Goal: Entertainment & Leisure: Browse casually

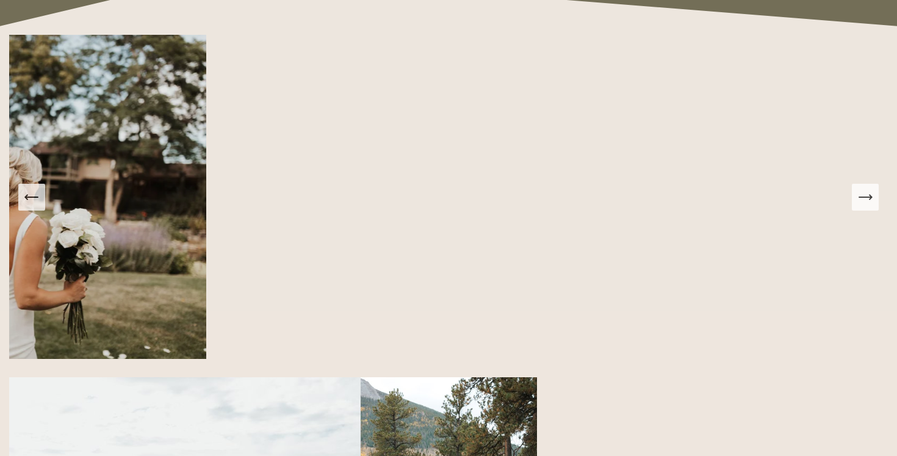
scroll to position [1409, 0]
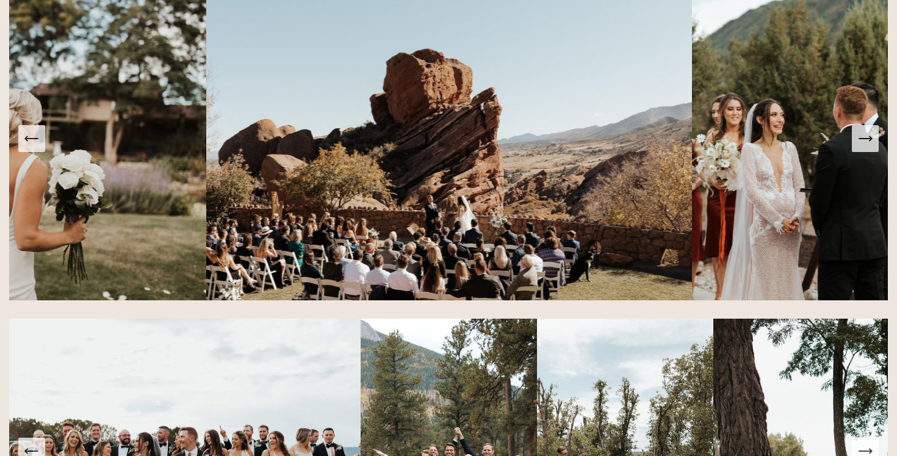
click at [870, 144] on icon "Next Slide" at bounding box center [865, 138] width 17 height 17
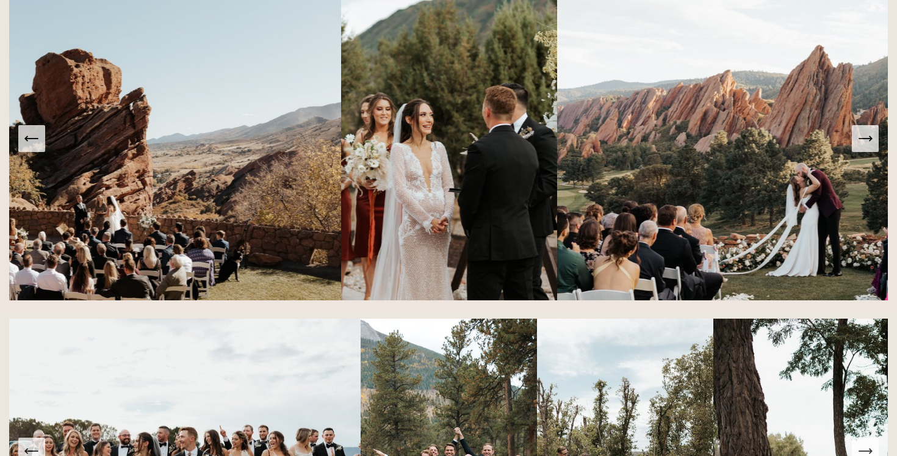
click at [870, 144] on icon "Next Slide" at bounding box center [865, 138] width 17 height 17
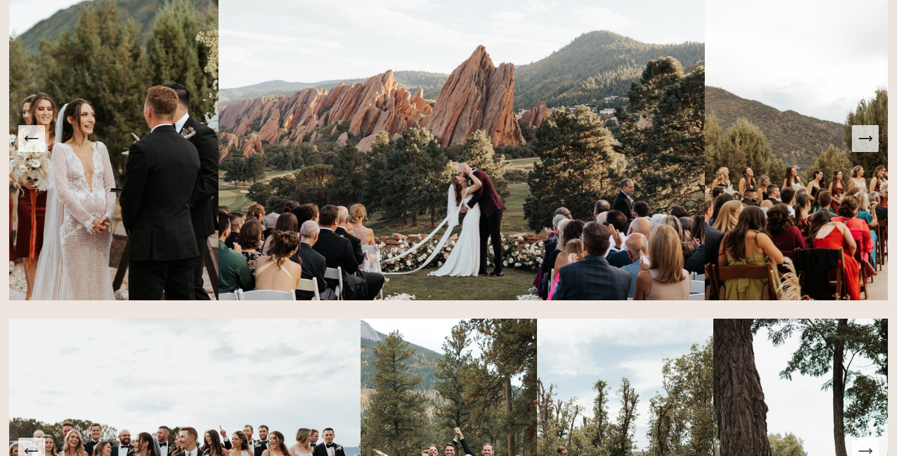
click at [870, 144] on icon "Next Slide" at bounding box center [865, 138] width 17 height 17
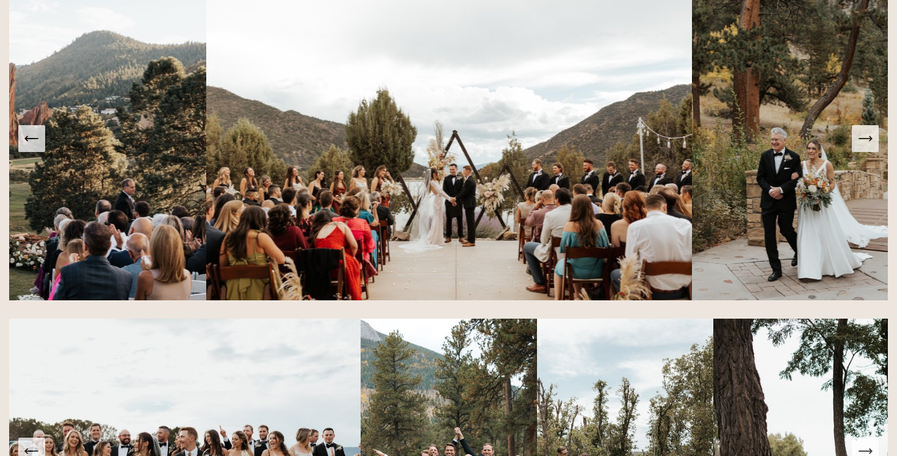
click at [870, 144] on icon "Next Slide" at bounding box center [865, 138] width 17 height 17
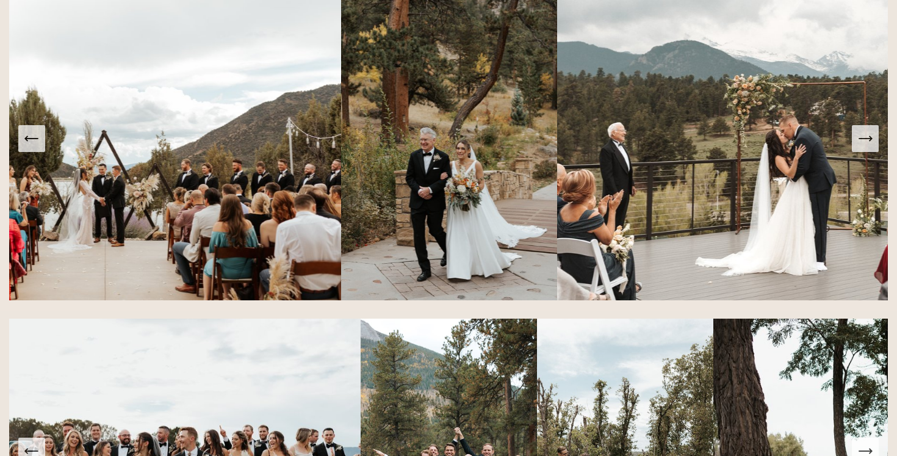
click at [870, 144] on icon "Next Slide" at bounding box center [865, 138] width 17 height 17
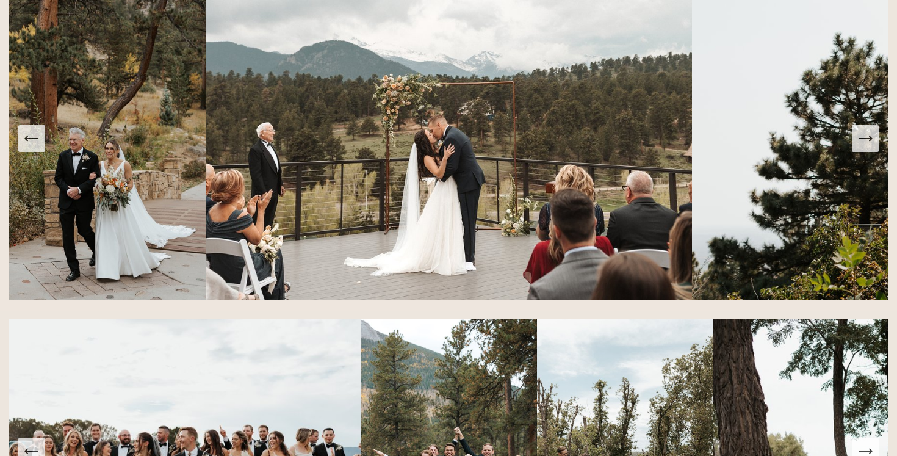
click at [869, 144] on icon "Next Slide" at bounding box center [865, 138] width 17 height 17
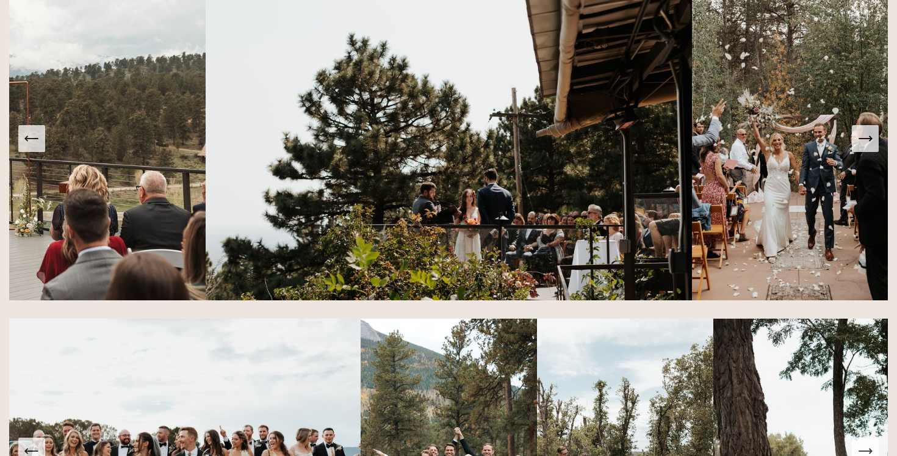
click at [869, 144] on icon "Next Slide" at bounding box center [865, 138] width 17 height 17
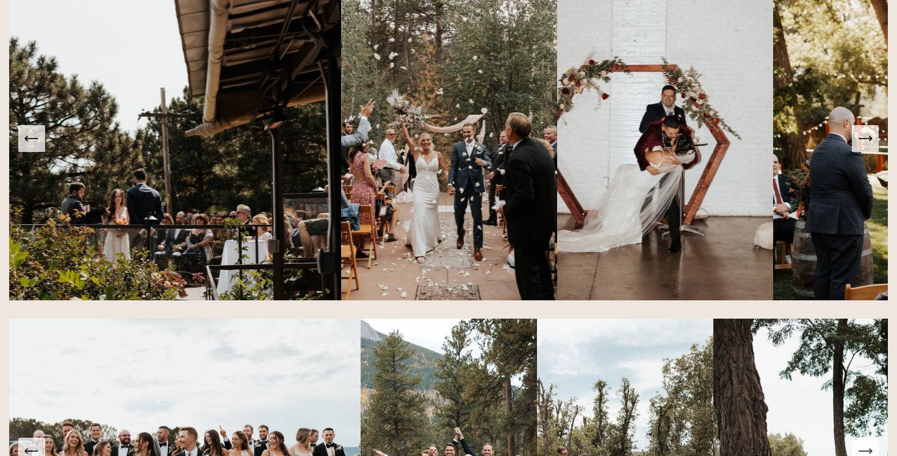
click at [869, 143] on icon "Next Slide" at bounding box center [865, 138] width 17 height 17
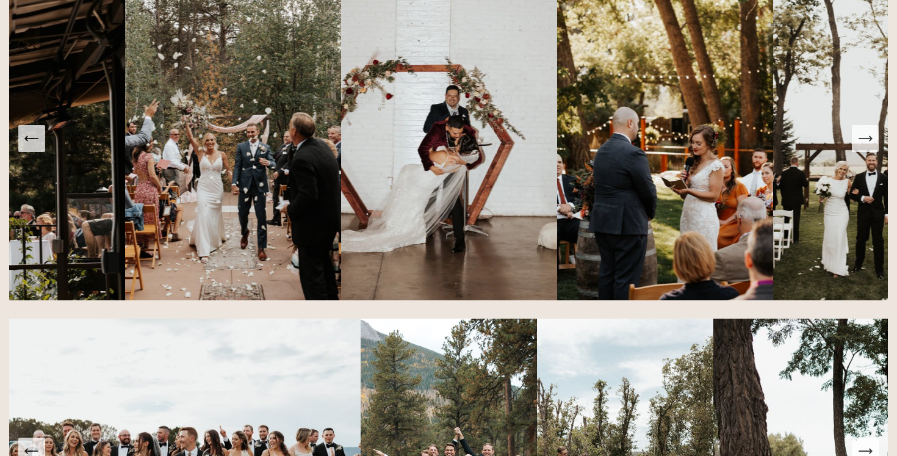
click at [869, 143] on icon "Next Slide" at bounding box center [865, 138] width 17 height 17
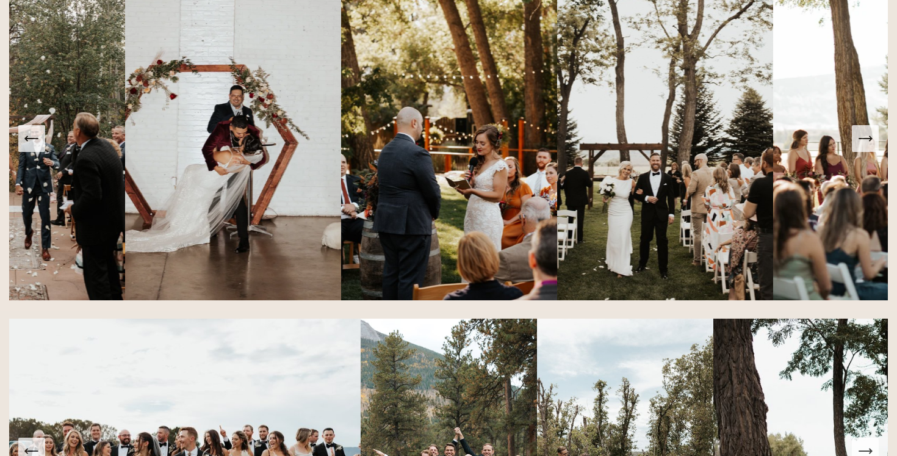
click at [869, 143] on icon "Next Slide" at bounding box center [865, 138] width 17 height 17
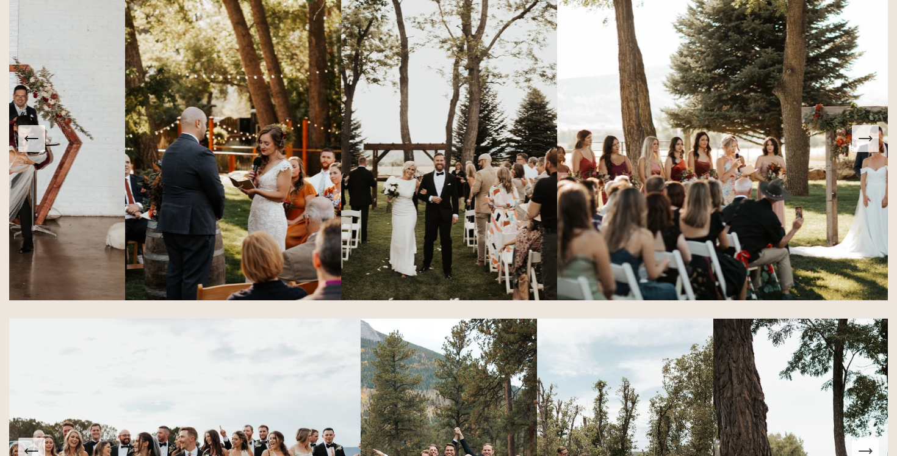
click at [869, 143] on icon "Next Slide" at bounding box center [865, 138] width 17 height 17
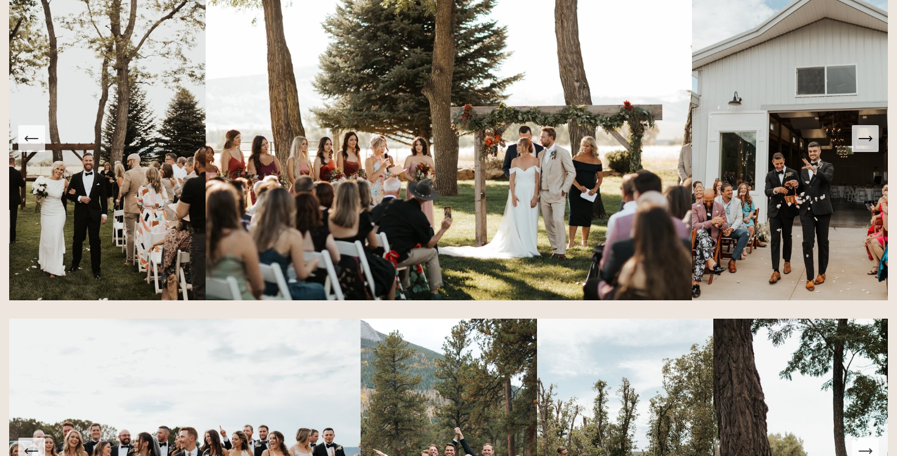
click at [869, 142] on icon "Next Slide" at bounding box center [865, 138] width 17 height 17
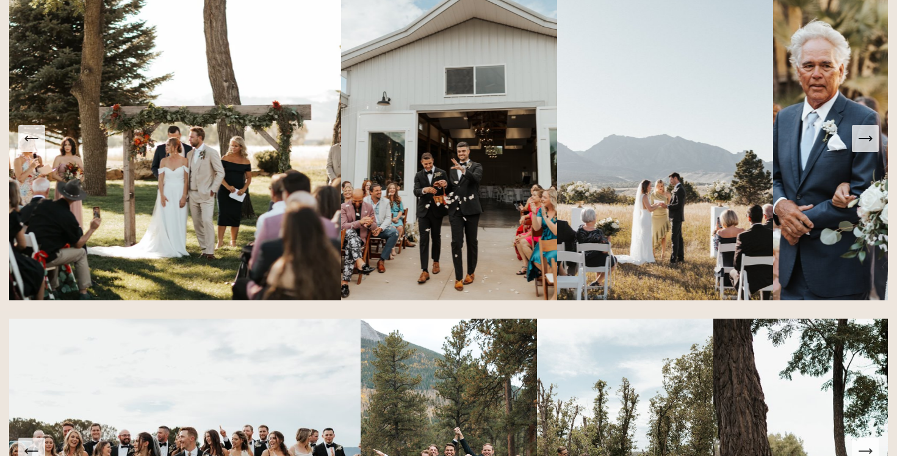
click at [869, 142] on icon "Next Slide" at bounding box center [865, 138] width 17 height 17
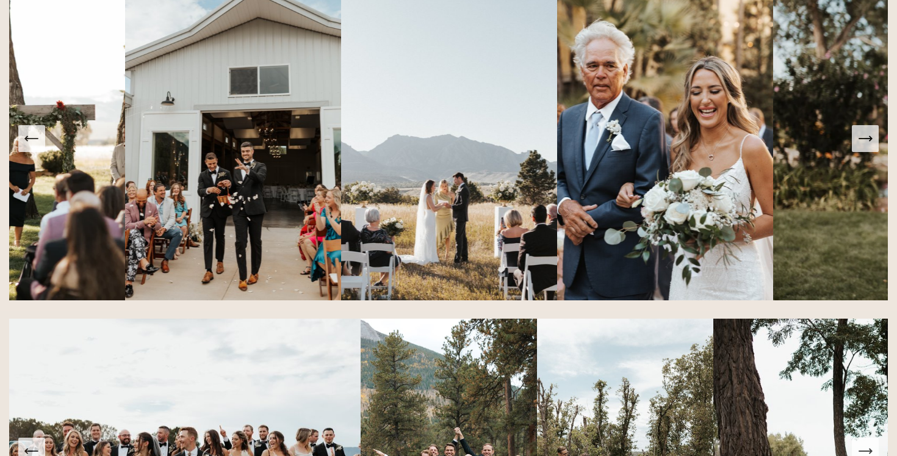
click at [869, 142] on icon "Next Slide" at bounding box center [865, 138] width 17 height 17
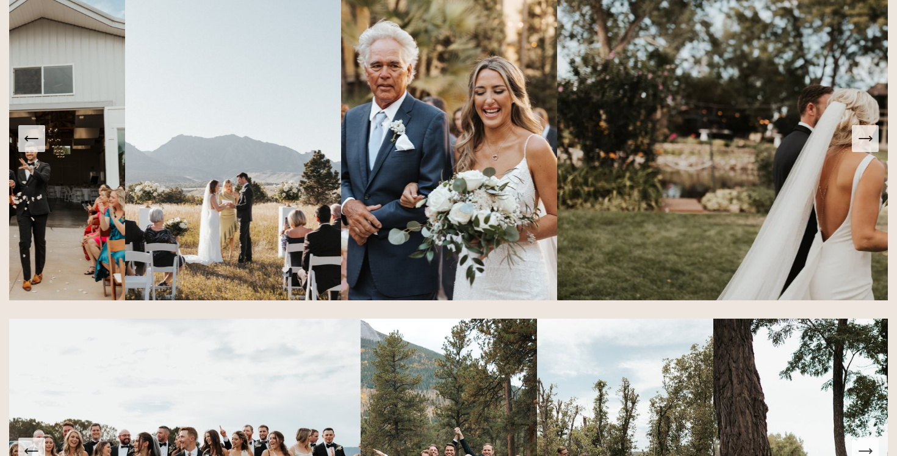
click at [869, 142] on icon "Next Slide" at bounding box center [865, 138] width 17 height 17
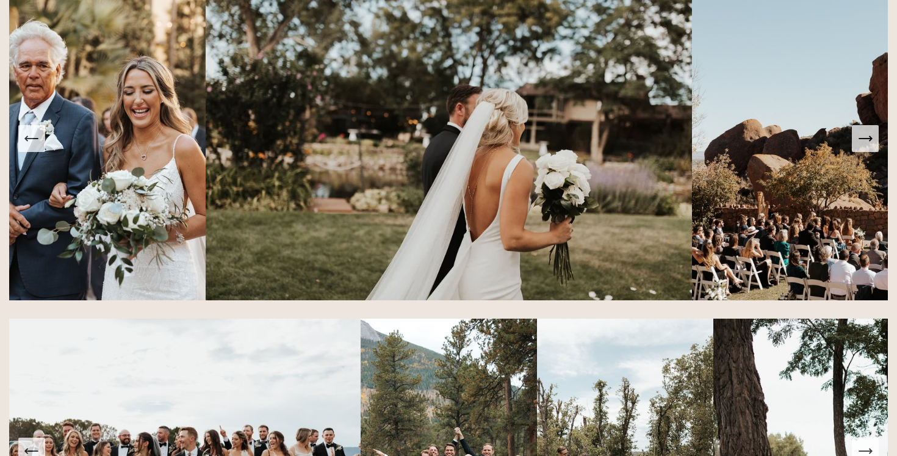
click at [869, 142] on icon "Next Slide" at bounding box center [865, 138] width 17 height 17
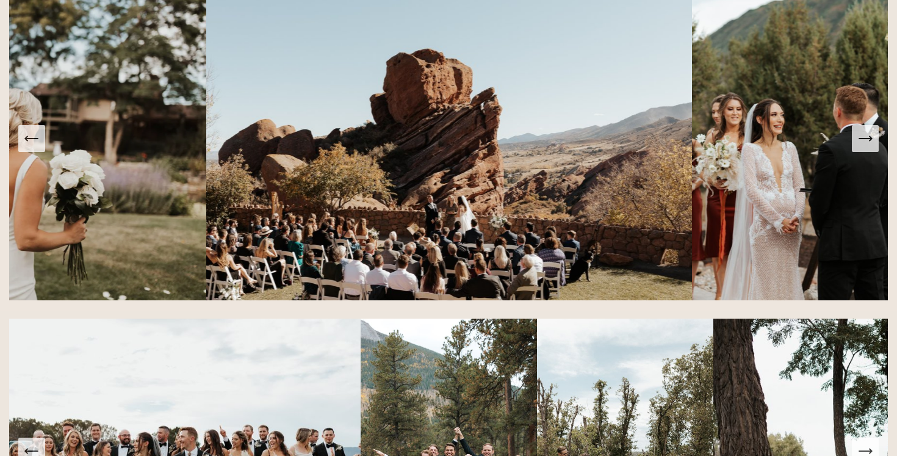
click at [869, 142] on icon "Next Slide" at bounding box center [865, 138] width 17 height 17
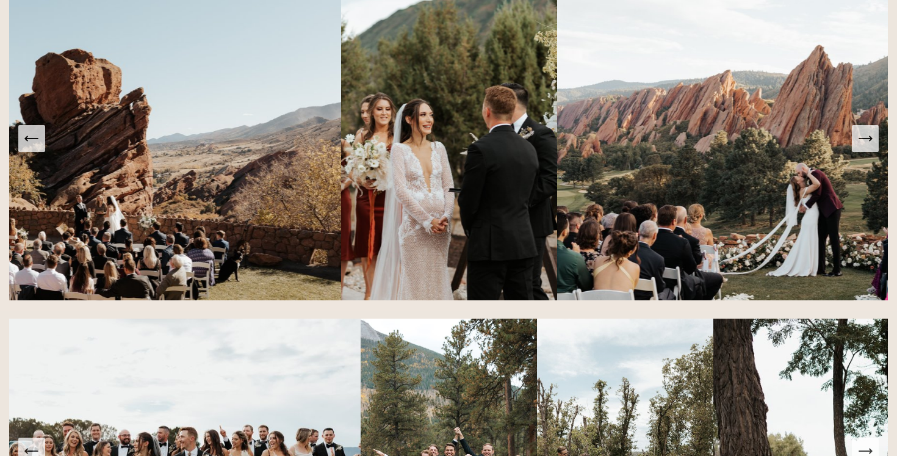
click at [869, 142] on icon "Next Slide" at bounding box center [865, 138] width 17 height 17
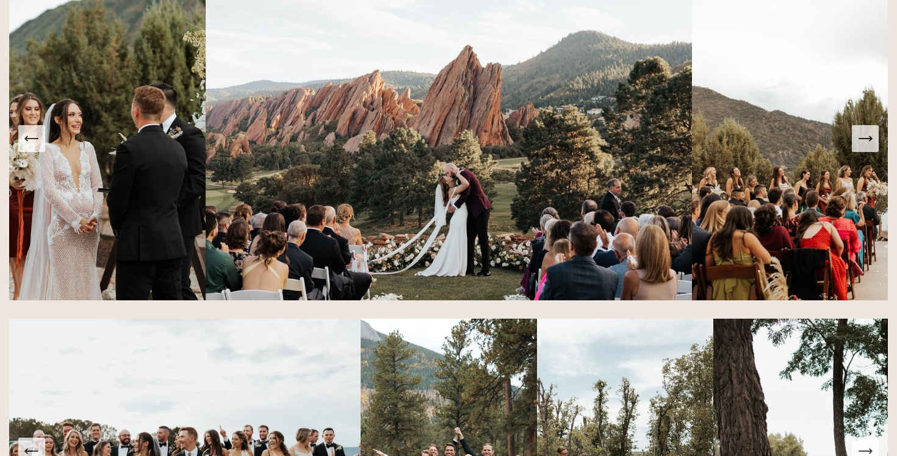
click at [869, 142] on icon "Next Slide" at bounding box center [865, 138] width 17 height 17
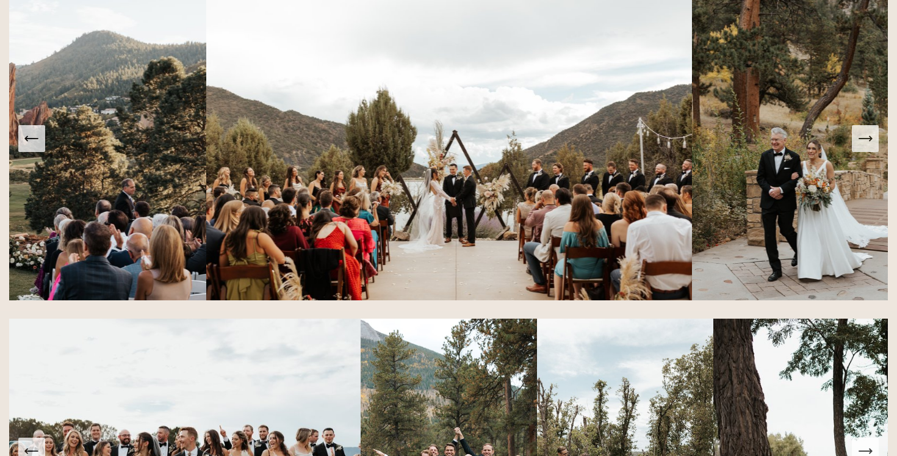
click at [869, 142] on icon "Next Slide" at bounding box center [865, 138] width 17 height 17
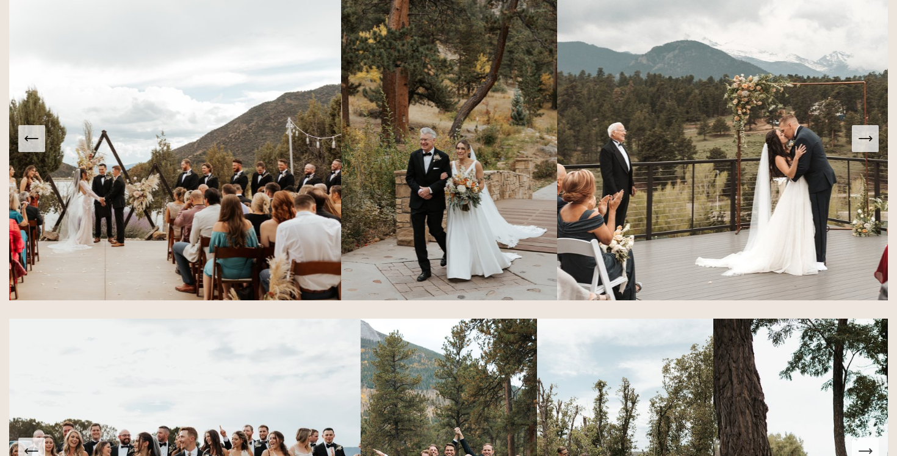
click at [869, 142] on icon "Next Slide" at bounding box center [865, 138] width 17 height 17
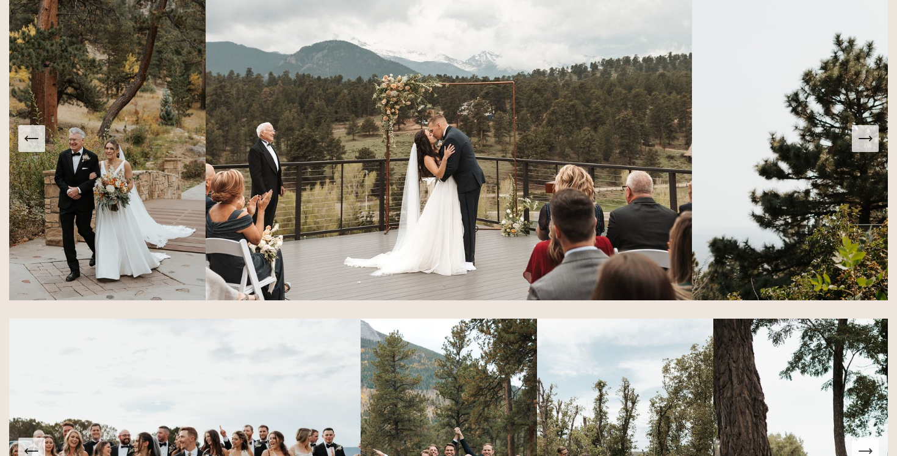
click at [869, 142] on icon "Next Slide" at bounding box center [865, 138] width 17 height 17
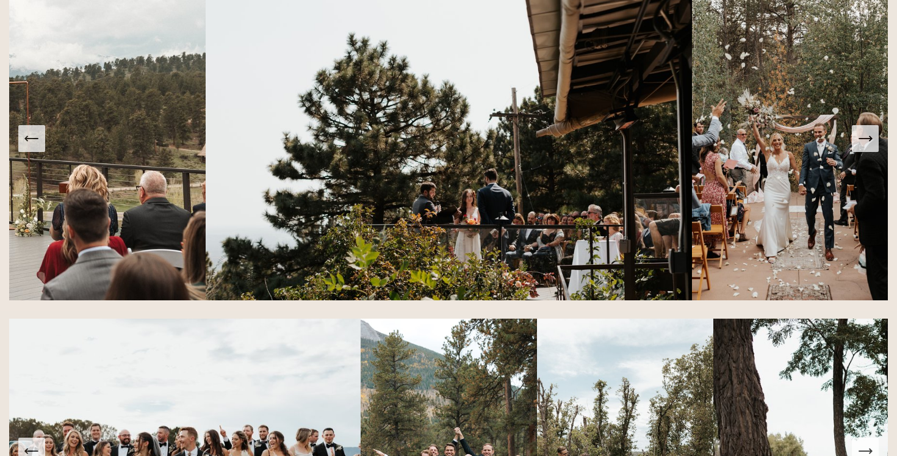
click at [869, 142] on icon "Next Slide" at bounding box center [865, 138] width 17 height 17
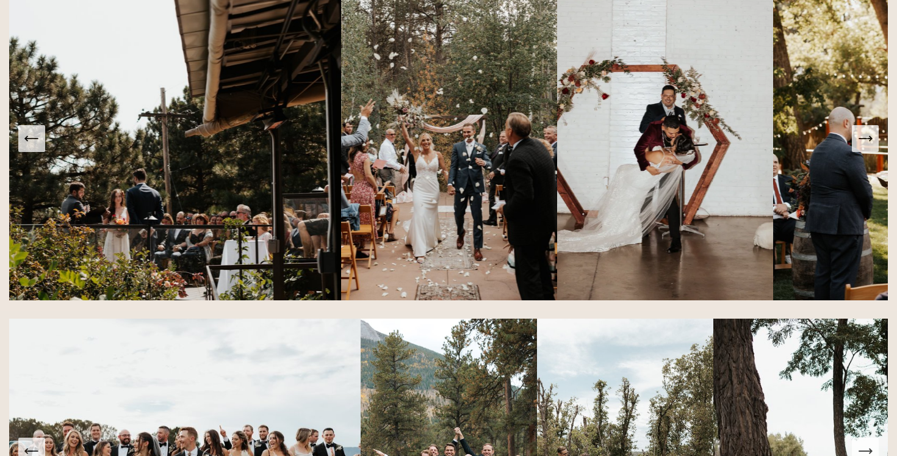
click at [873, 149] on button "Next Slide" at bounding box center [865, 138] width 27 height 27
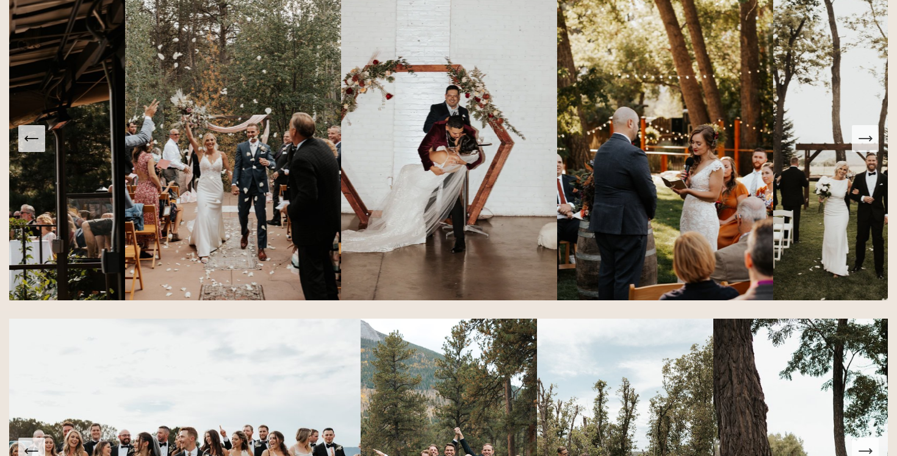
click at [873, 149] on button "Next Slide" at bounding box center [865, 138] width 27 height 27
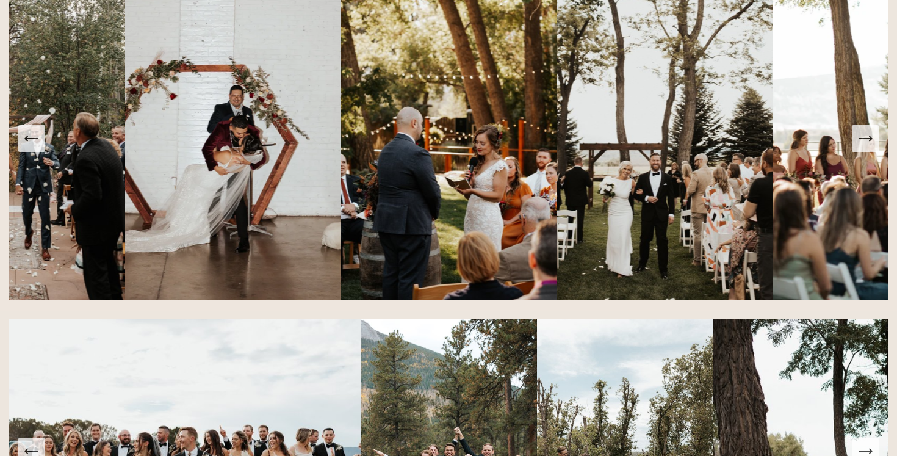
click at [868, 141] on icon "Next Slide" at bounding box center [865, 138] width 17 height 17
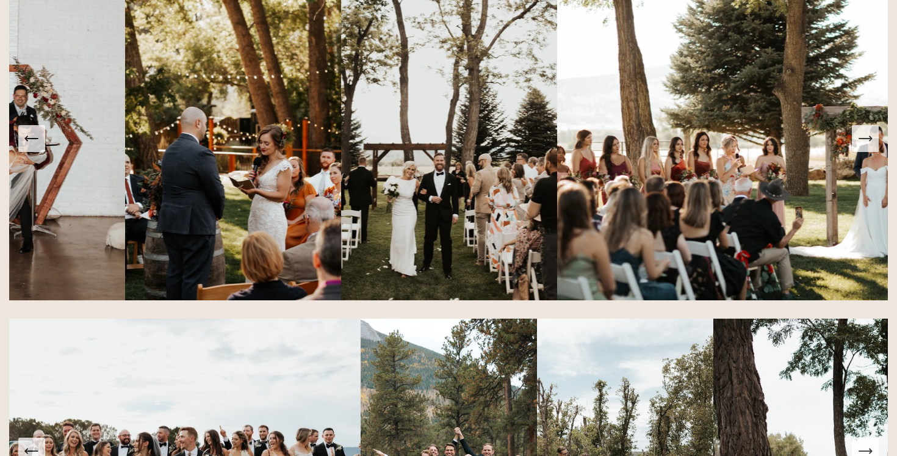
click at [868, 141] on icon "Next Slide" at bounding box center [865, 138] width 17 height 17
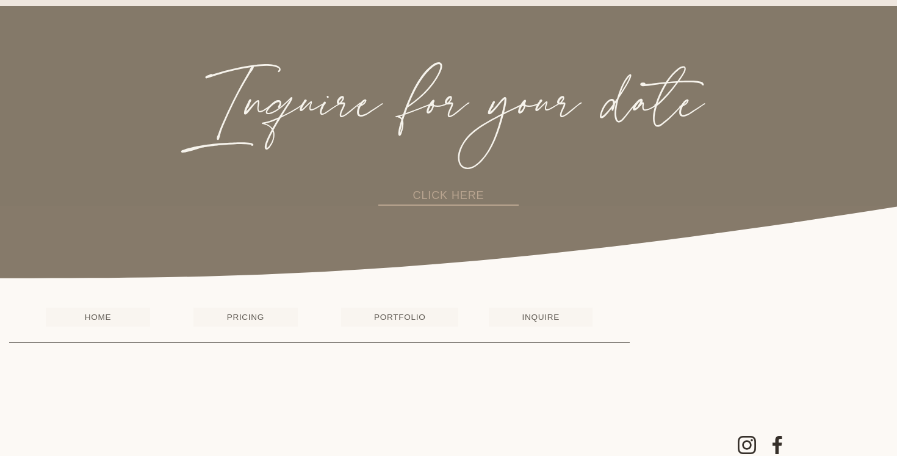
scroll to position [2575, 0]
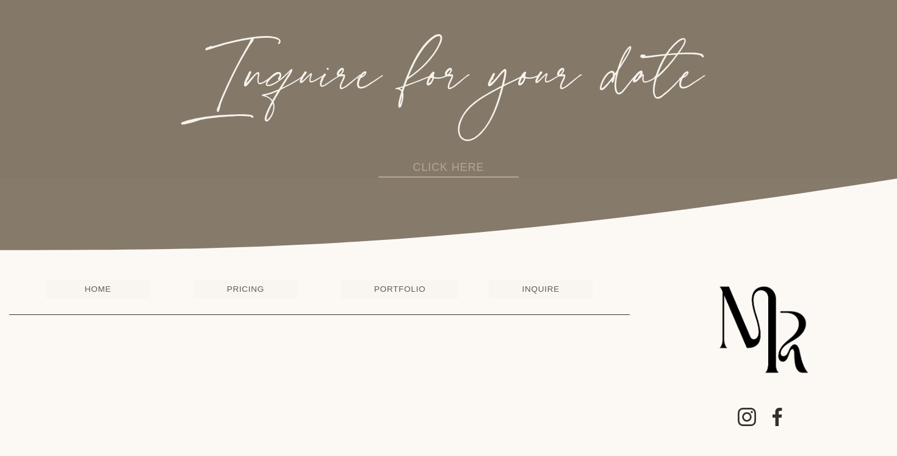
click at [402, 287] on link "PORTFOLIO" at bounding box center [399, 289] width 117 height 19
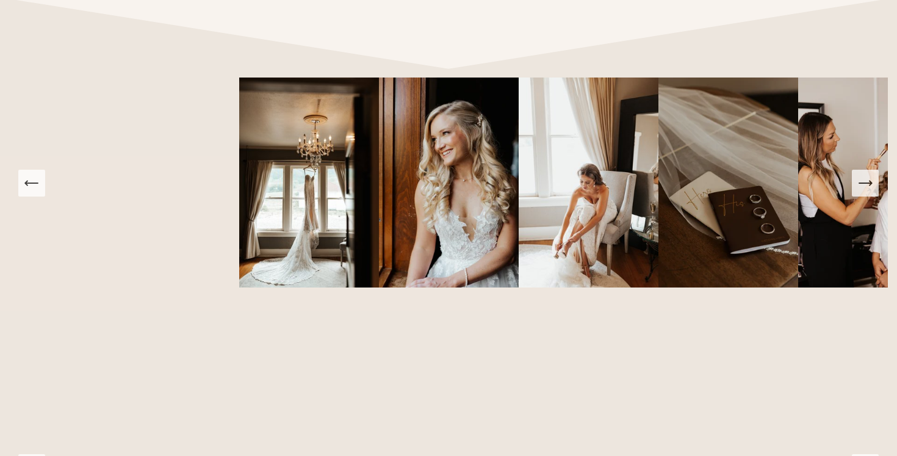
scroll to position [679, 0]
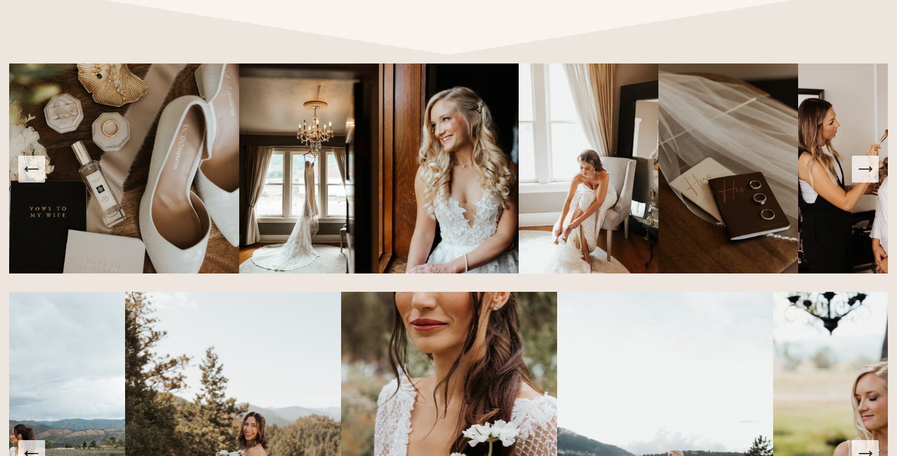
click at [867, 173] on icon "Next Slide" at bounding box center [865, 169] width 17 height 17
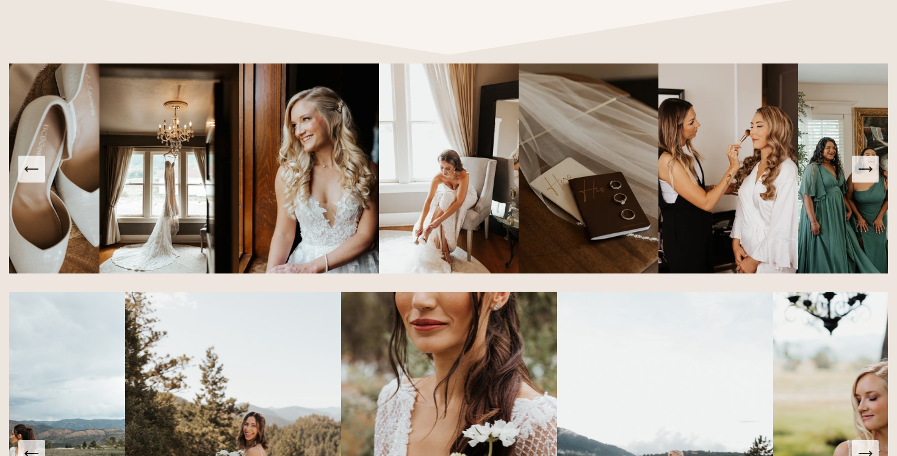
click at [867, 173] on icon "Next Slide" at bounding box center [865, 169] width 17 height 17
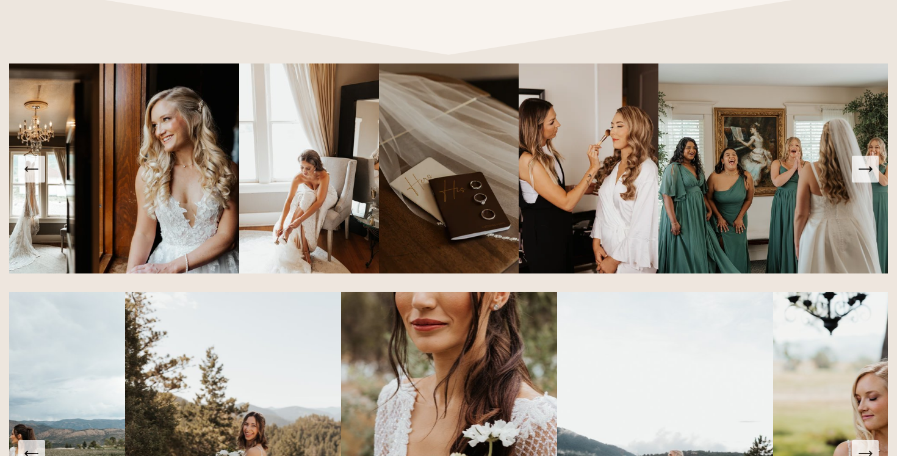
click at [866, 173] on icon "Next Slide" at bounding box center [865, 169] width 17 height 17
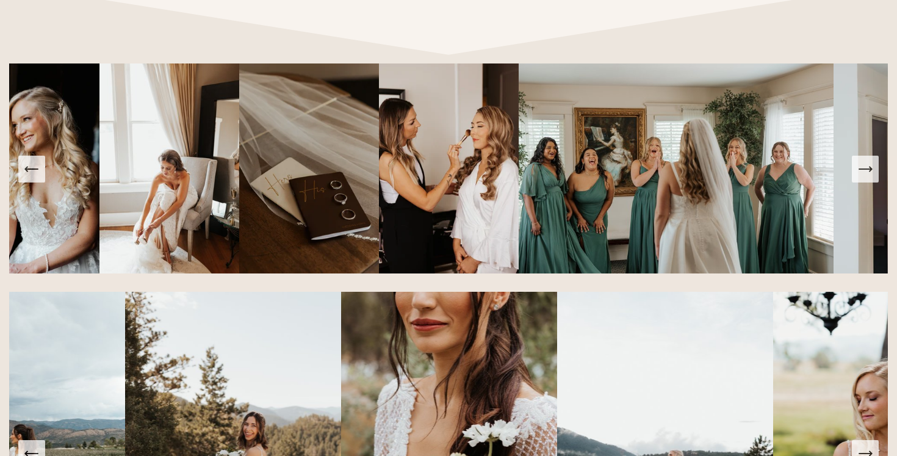
click at [866, 173] on icon "Next Slide" at bounding box center [865, 169] width 17 height 17
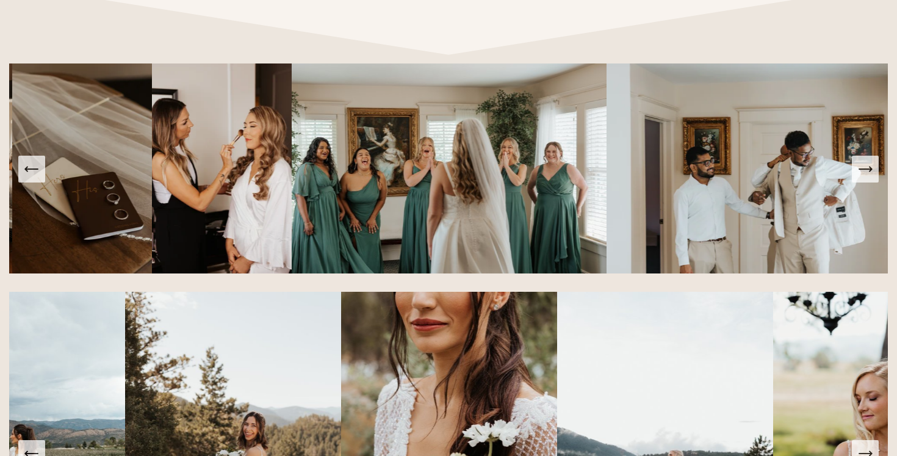
click at [865, 173] on icon "Next Slide" at bounding box center [865, 169] width 17 height 17
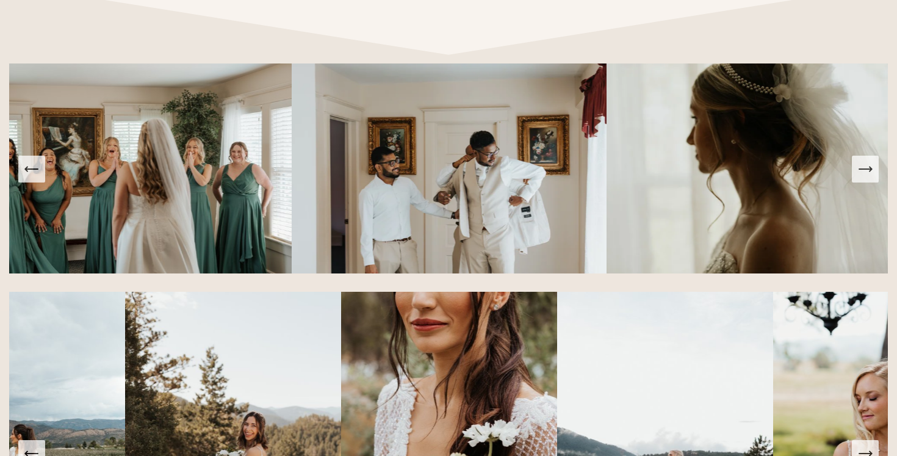
click at [865, 173] on icon "Next Slide" at bounding box center [865, 169] width 17 height 17
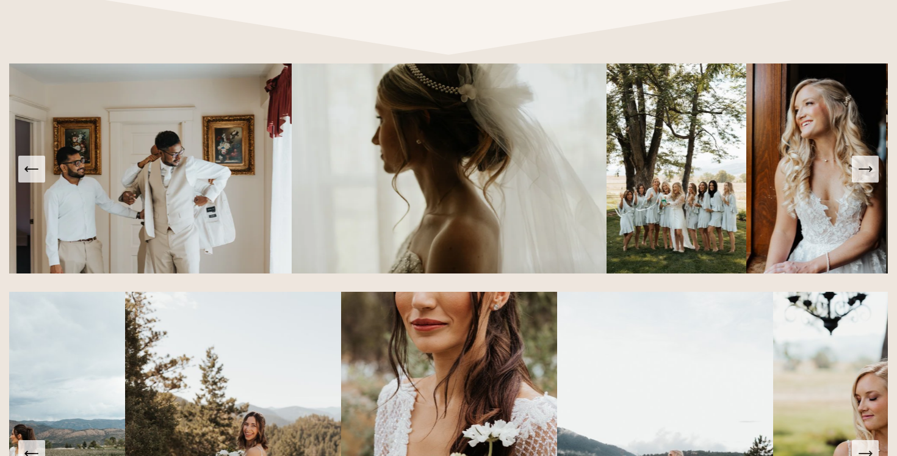
click at [865, 173] on icon "Next Slide" at bounding box center [865, 169] width 17 height 17
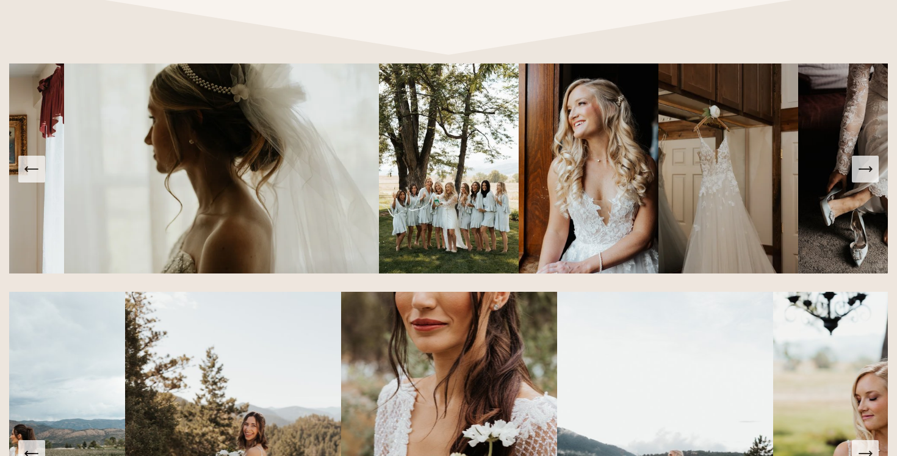
click at [865, 172] on icon "Next Slide" at bounding box center [865, 169] width 17 height 17
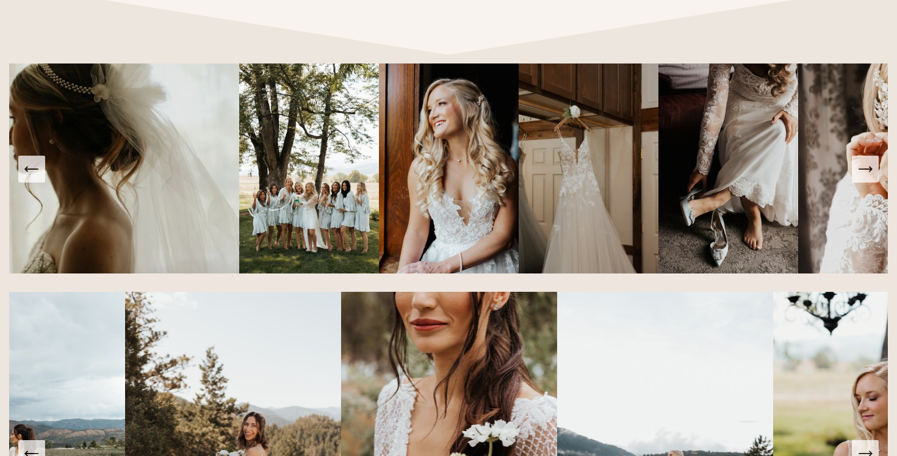
click at [865, 172] on icon "Next Slide" at bounding box center [865, 169] width 17 height 17
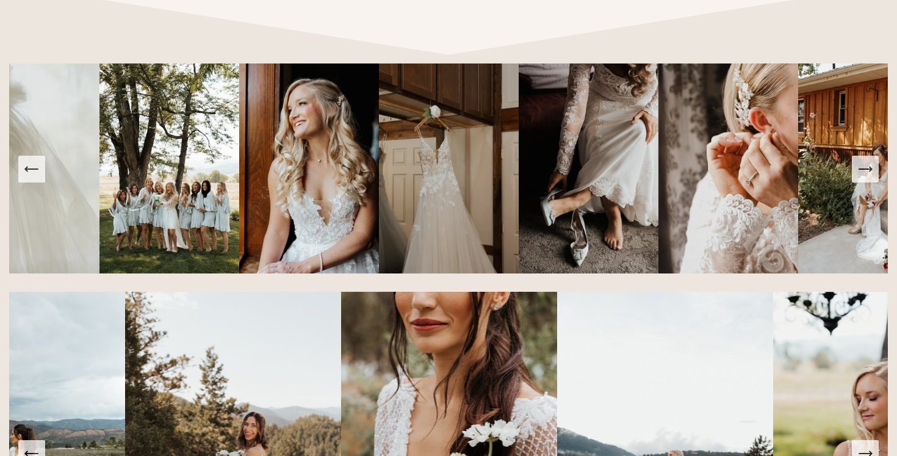
click at [865, 172] on icon "Next Slide" at bounding box center [865, 169] width 17 height 17
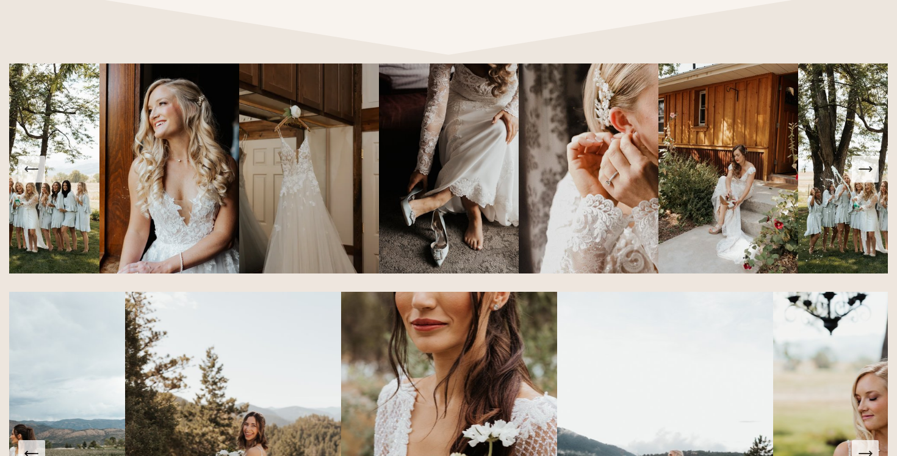
click at [865, 172] on icon "Next Slide" at bounding box center [865, 169] width 17 height 17
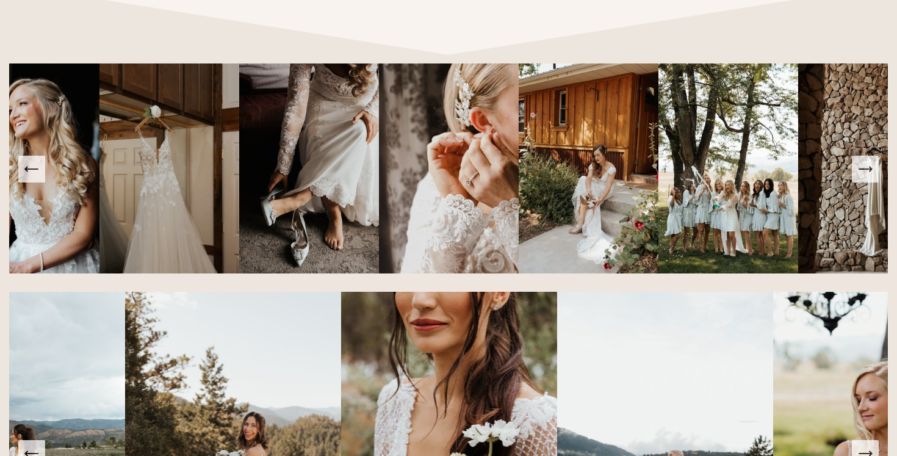
click at [865, 172] on icon "Next Slide" at bounding box center [865, 169] width 17 height 17
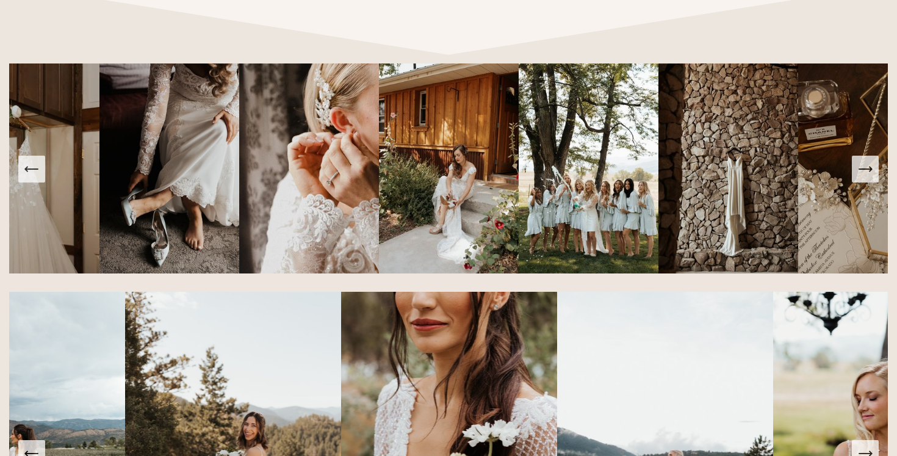
click at [865, 172] on icon "Next Slide" at bounding box center [865, 169] width 17 height 17
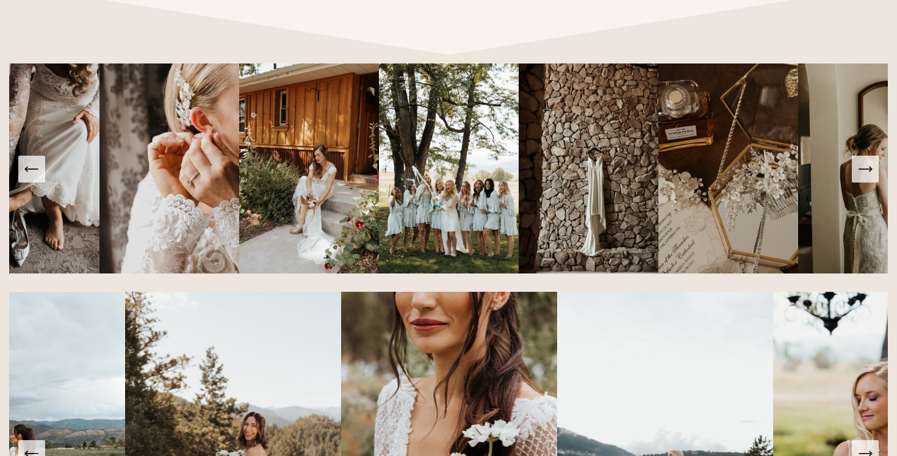
click at [865, 172] on icon "Next Slide" at bounding box center [865, 169] width 17 height 17
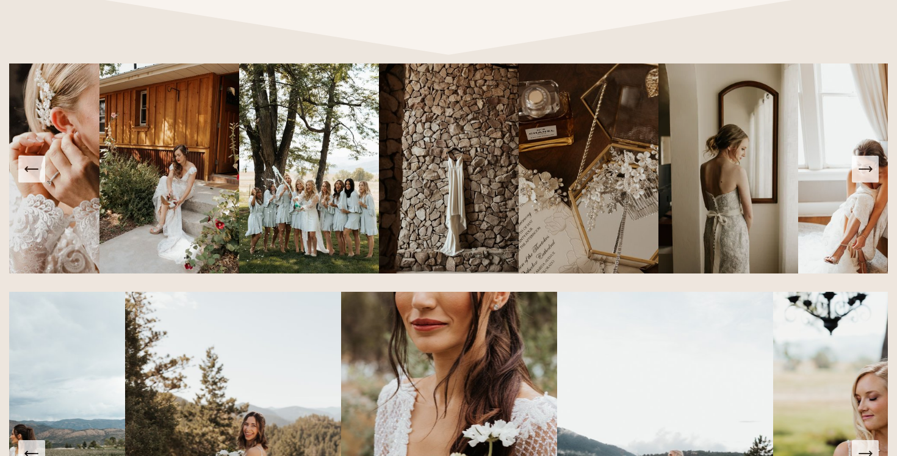
click at [865, 172] on icon "Next Slide" at bounding box center [865, 169] width 17 height 17
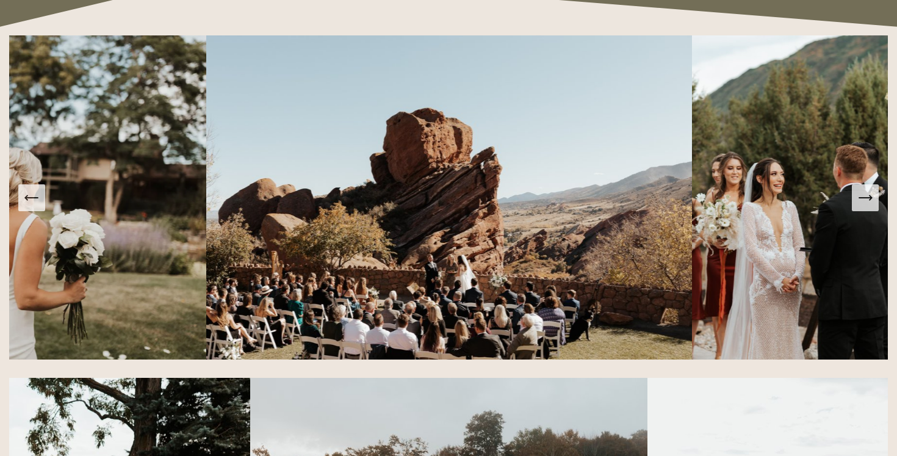
scroll to position [1349, 0]
